Goal: Information Seeking & Learning: Check status

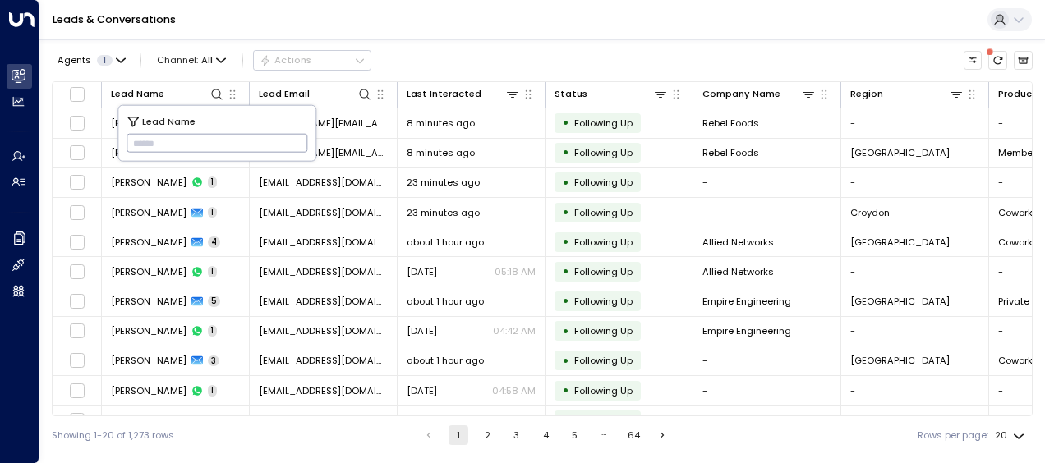
click at [184, 136] on input "text" at bounding box center [217, 143] width 182 height 27
type input "**********"
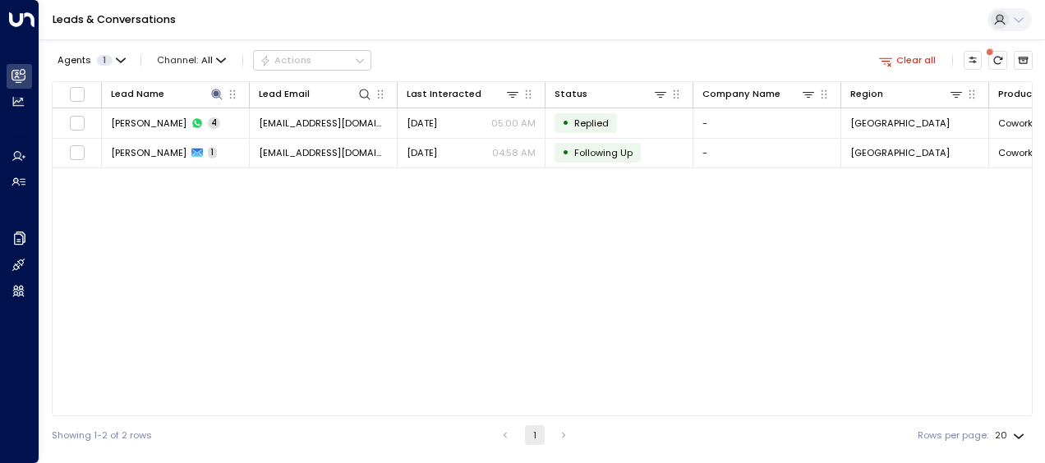
click at [616, 260] on div "Lead Name Lead Email Last Interacted Status Company Name Region Product # of pe…" at bounding box center [542, 248] width 981 height 335
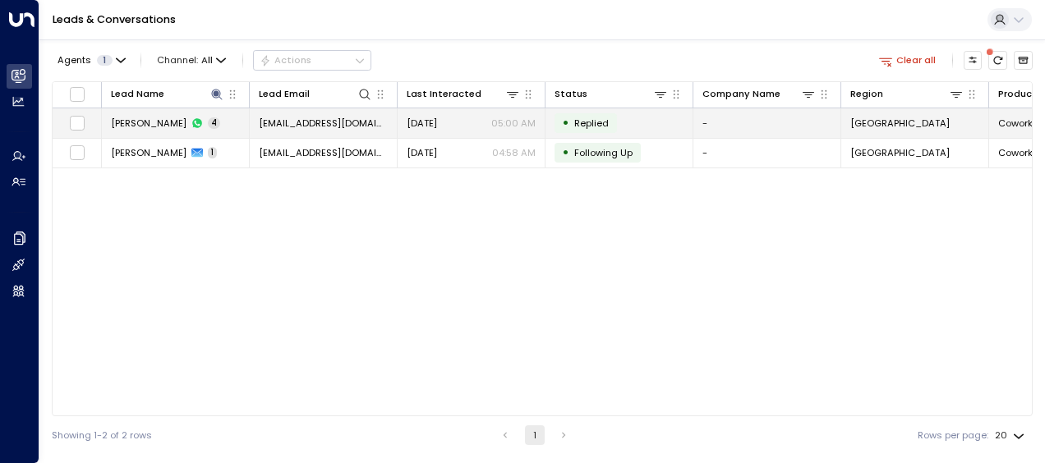
click at [493, 130] on td "[DATE] 05:00 AM" at bounding box center [472, 122] width 148 height 29
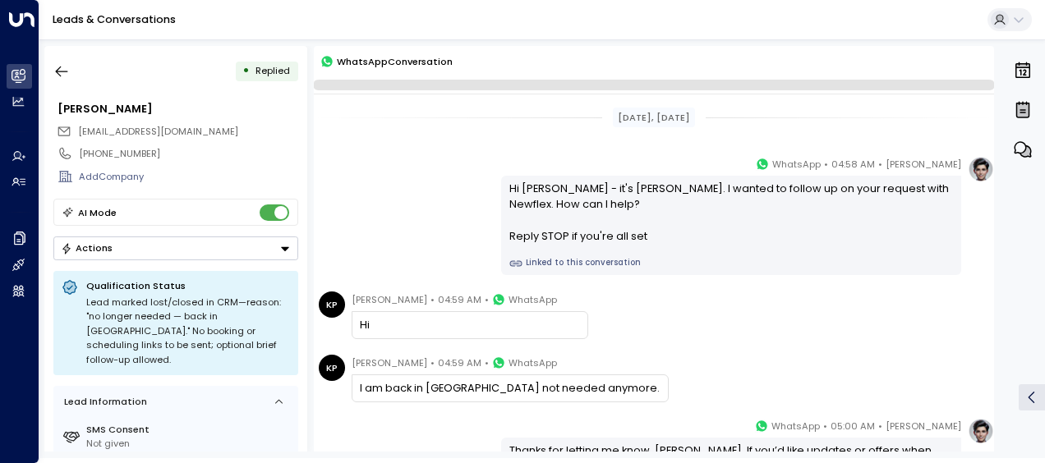
scroll to position [159, 0]
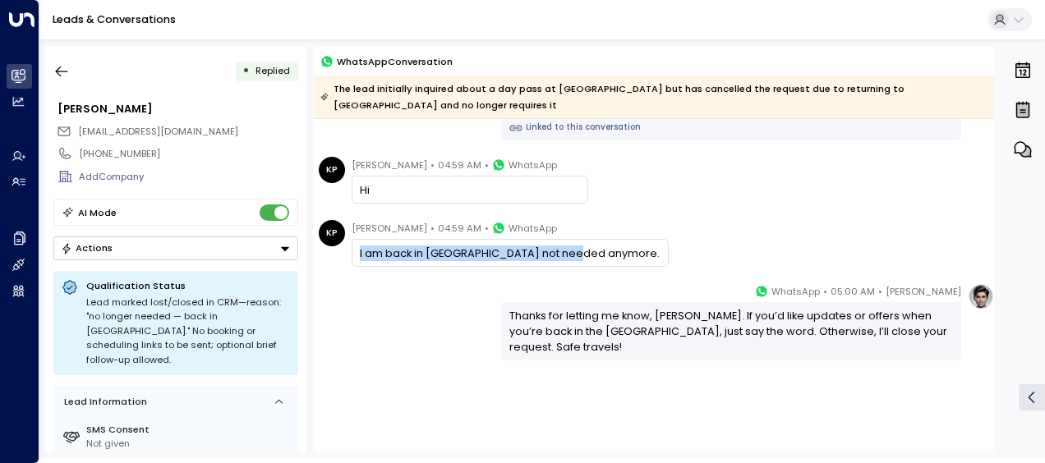
drag, startPoint x: 352, startPoint y: 233, endPoint x: 588, endPoint y: 233, distance: 235.7
click at [588, 233] on div "KP [PERSON_NAME] • 04:59 AM • WhatsApp I am back in [GEOGRAPHIC_DATA] not neede…" at bounding box center [656, 243] width 675 height 47
copy div "I am back in [GEOGRAPHIC_DATA] not needed anymore."
click at [670, 238] on div "KP [PERSON_NAME] • 04:59 AM • WhatsApp I am back in [GEOGRAPHIC_DATA] not neede…" at bounding box center [656, 243] width 675 height 47
